Goal: Information Seeking & Learning: Check status

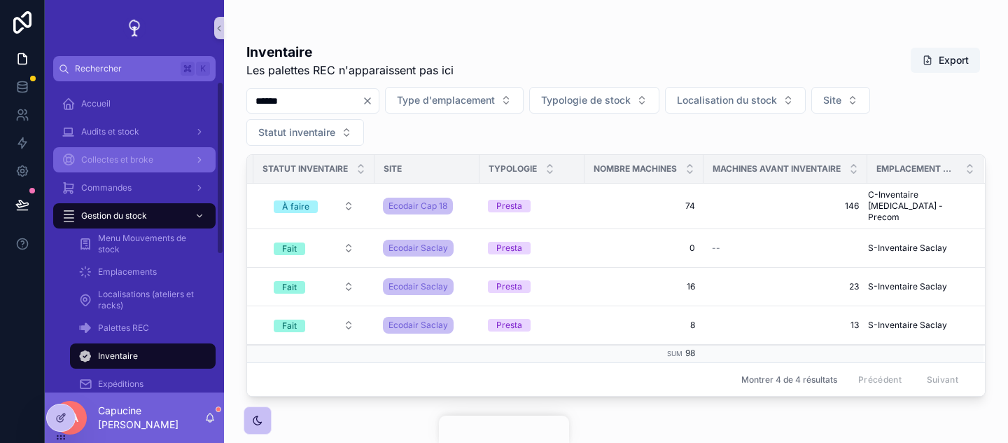
click at [170, 148] on link "Collectes et broke" at bounding box center [134, 159] width 162 height 25
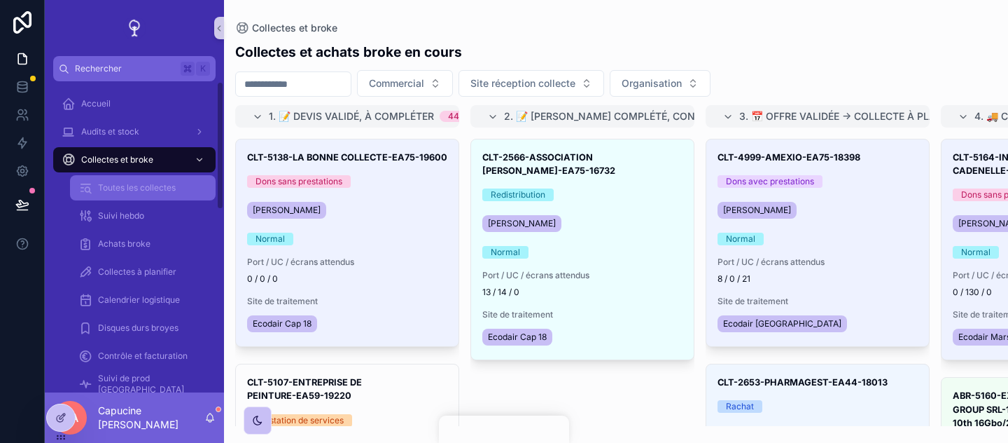
click at [167, 190] on span "Toutes les collectes" at bounding box center [137, 187] width 78 height 11
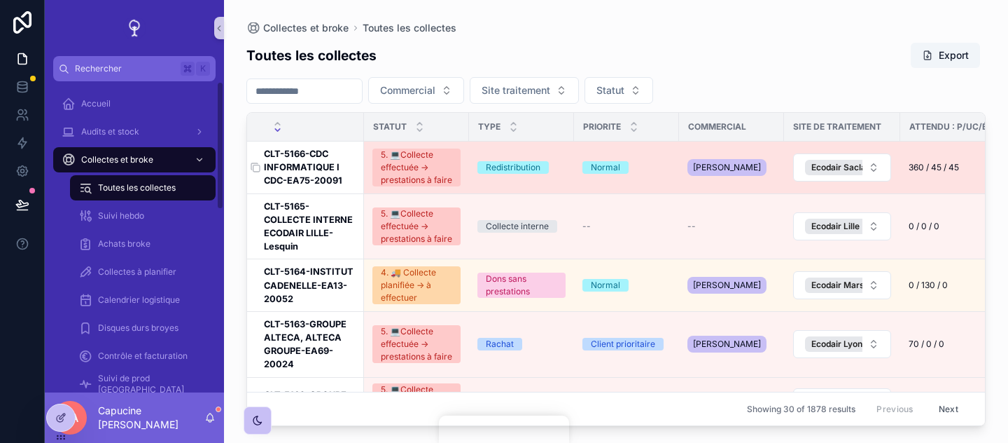
click at [281, 151] on h3 "CLT-5166-CDC INFORMATIQUE I CDC-EA75-20091" at bounding box center [310, 167] width 92 height 41
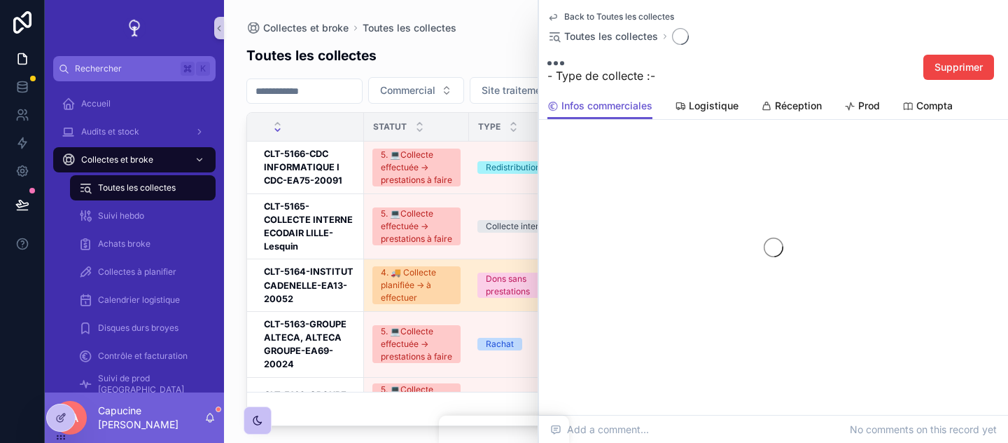
scroll to position [144, 0]
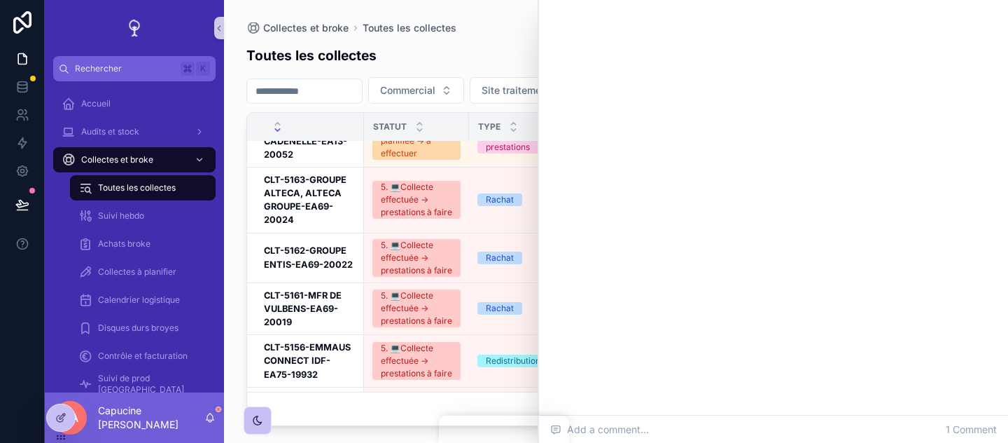
scroll to position [464, 0]
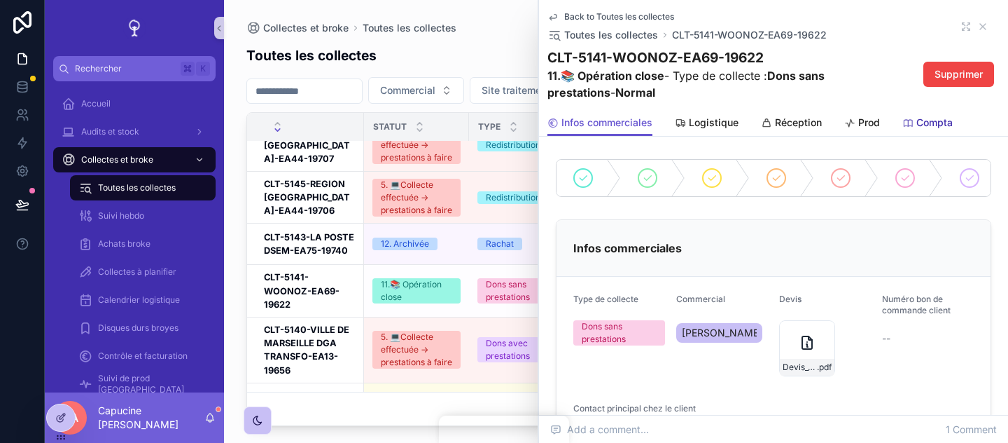
click at [934, 117] on span "Compta" at bounding box center [935, 123] width 36 height 14
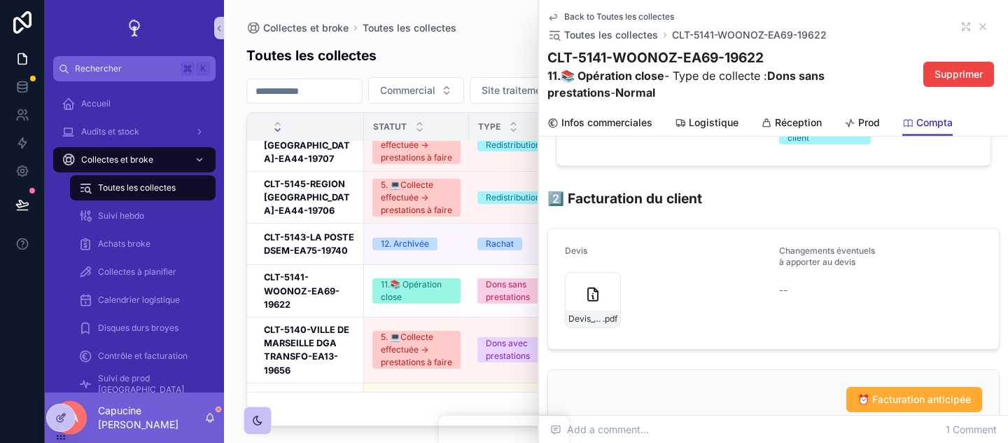
scroll to position [1269, 0]
